Goal: Check status: Check status

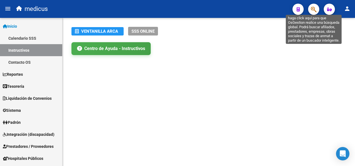
click at [316, 11] on icon "button" at bounding box center [314, 9] width 6 height 6
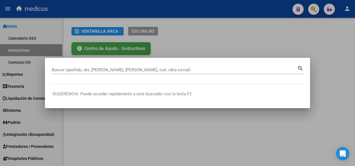
click at [123, 66] on div "Buscar (apellido, dni, [PERSON_NAME], [PERSON_NAME], cuit, obra social)" at bounding box center [175, 70] width 246 height 8
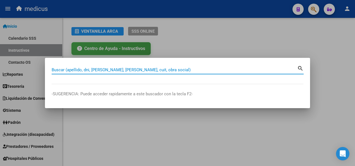
paste input "20266938137"
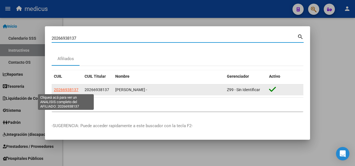
click at [67, 90] on span "20266938137" at bounding box center [66, 89] width 25 height 4
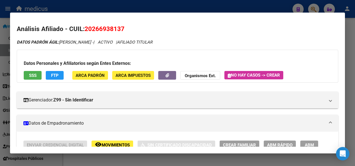
click at [33, 76] on span "SSS" at bounding box center [33, 75] width 8 height 5
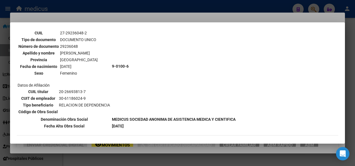
scroll to position [223, 0]
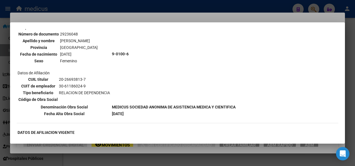
click at [122, 156] on div at bounding box center [177, 83] width 355 height 166
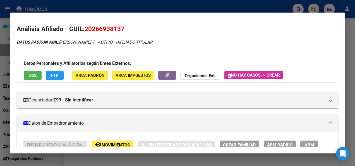
click at [122, 156] on div at bounding box center [177, 83] width 355 height 166
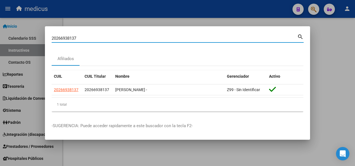
drag, startPoint x: 80, startPoint y: 37, endPoint x: 41, endPoint y: 36, distance: 38.8
click at [41, 36] on div "20266938137 Buscar (apellido, dni, cuil, nro traspaso, cuit, obra social) searc…" at bounding box center [177, 83] width 355 height 166
paste input "7374829985"
type input "27374829985"
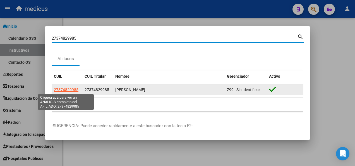
click at [62, 91] on span "27374829985" at bounding box center [66, 89] width 25 height 4
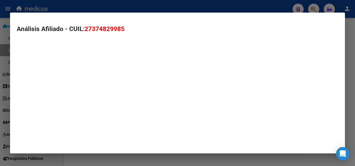
type textarea "27374829985"
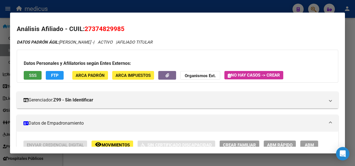
click at [34, 73] on span "SSS" at bounding box center [33, 75] width 8 height 5
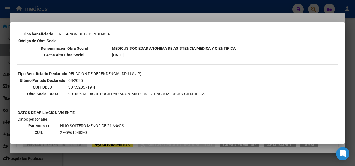
scroll to position [140, 0]
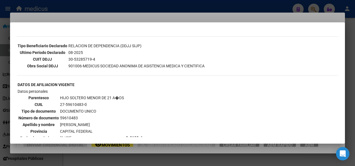
click at [137, 157] on div at bounding box center [177, 83] width 355 height 166
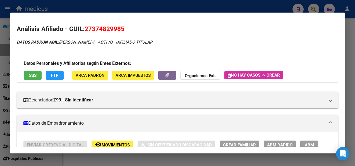
click at [137, 157] on div at bounding box center [177, 83] width 355 height 166
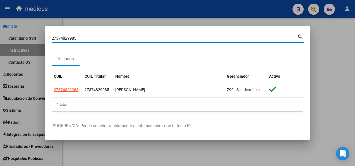
drag, startPoint x: 82, startPoint y: 37, endPoint x: 33, endPoint y: 37, distance: 49.4
click at [33, 37] on div "27374829985 Buscar (apellido, dni, cuil, nro traspaso, cuit, obra social) searc…" at bounding box center [177, 83] width 355 height 166
paste input "91639243"
type input "27391639243"
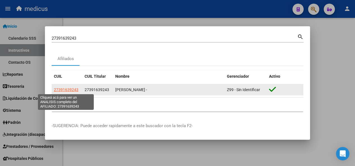
click at [64, 90] on span "27391639243" at bounding box center [66, 89] width 25 height 4
type textarea "27391639243"
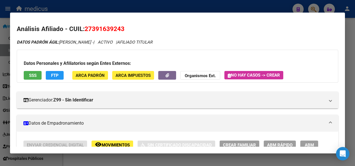
click at [32, 74] on span "SSS" at bounding box center [33, 75] width 8 height 5
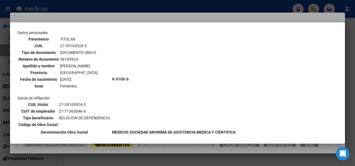
scroll to position [84, 0]
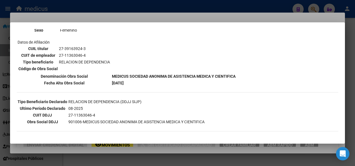
click at [259, 161] on div at bounding box center [177, 83] width 355 height 166
